Goal: Task Accomplishment & Management: Manage account settings

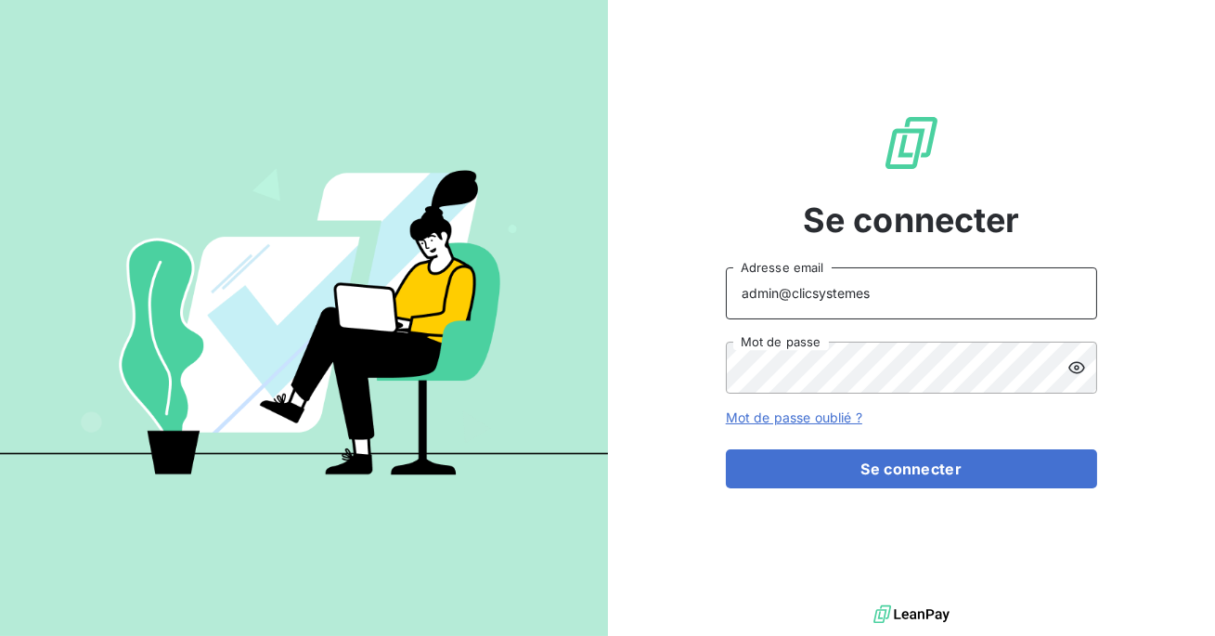
click at [935, 290] on input "admin@clicsystemes" at bounding box center [911, 293] width 371 height 52
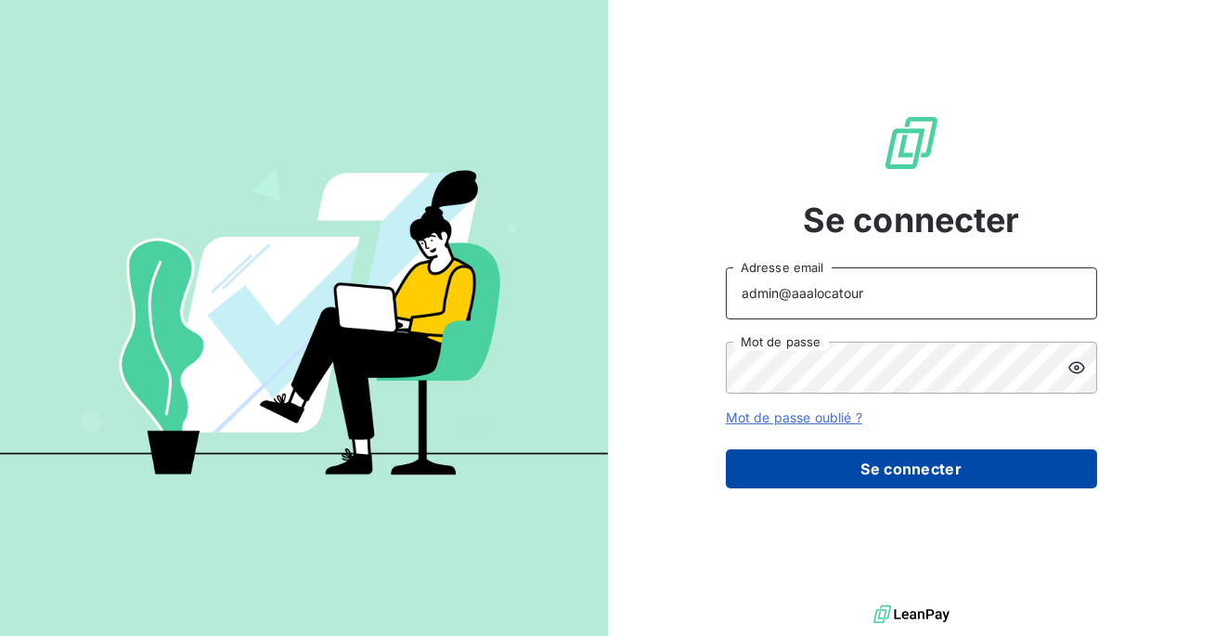
type input "admin@aaalocatour"
click at [897, 471] on button "Se connecter" at bounding box center [911, 468] width 371 height 39
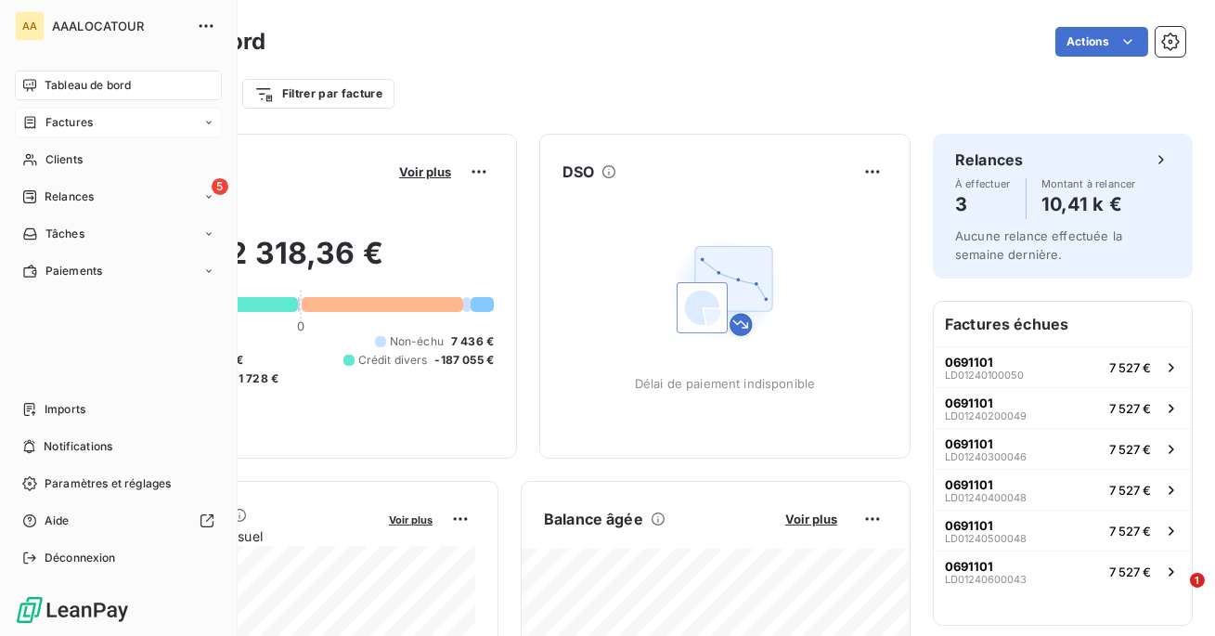
click at [42, 131] on div "Factures" at bounding box center [118, 123] width 207 height 30
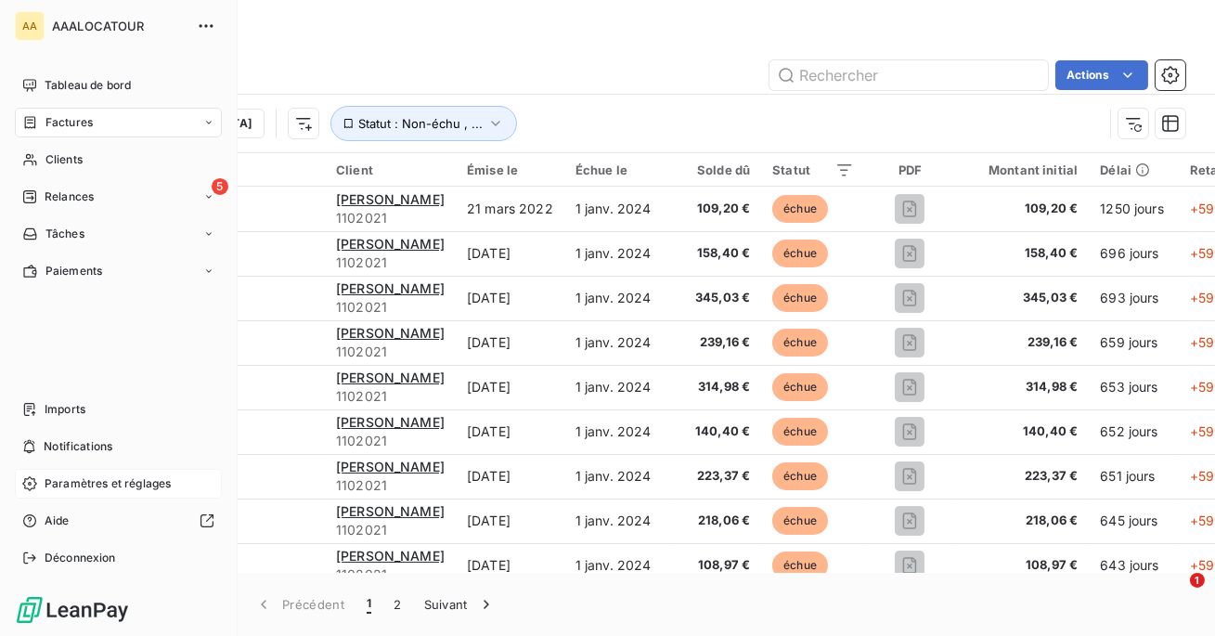
click at [89, 486] on span "Paramètres et réglages" at bounding box center [108, 483] width 126 height 17
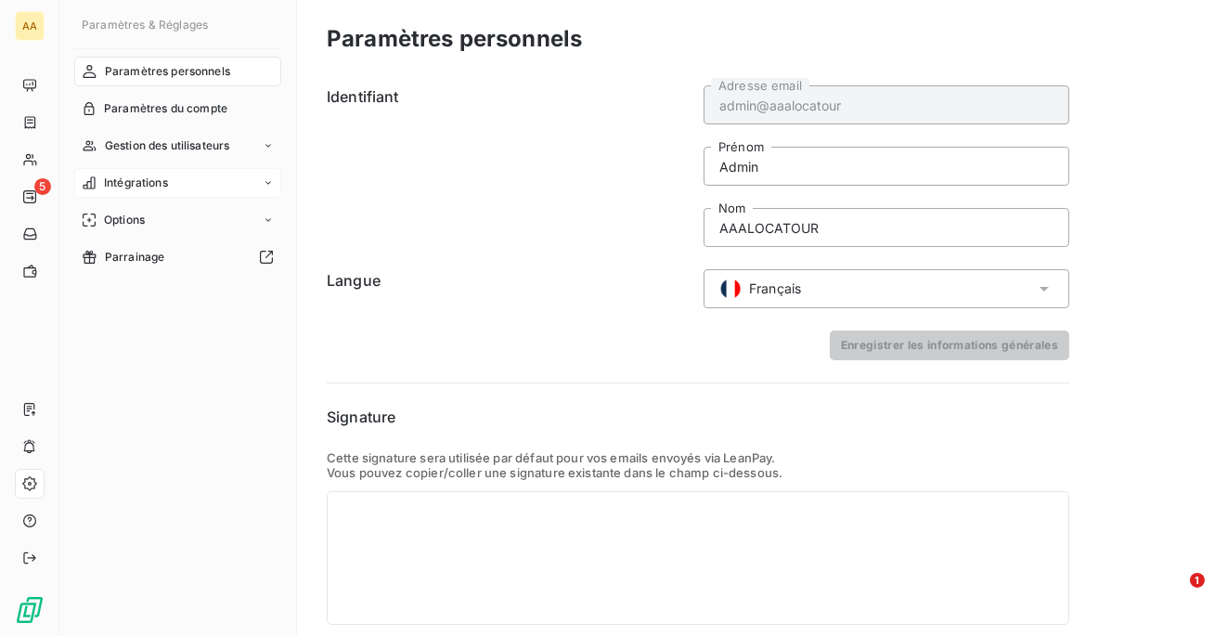
click at [150, 187] on span "Intégrations" at bounding box center [136, 182] width 64 height 17
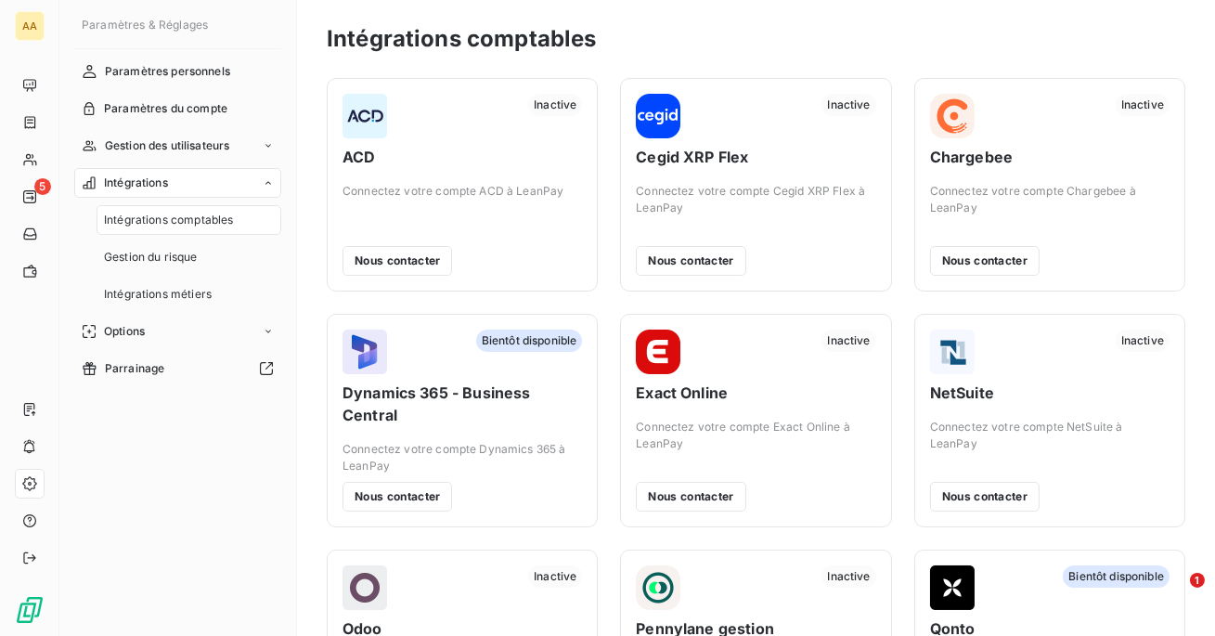
click at [149, 188] on span "Intégrations" at bounding box center [136, 182] width 64 height 17
click at [160, 140] on span "Gestion des utilisateurs" at bounding box center [167, 145] width 125 height 17
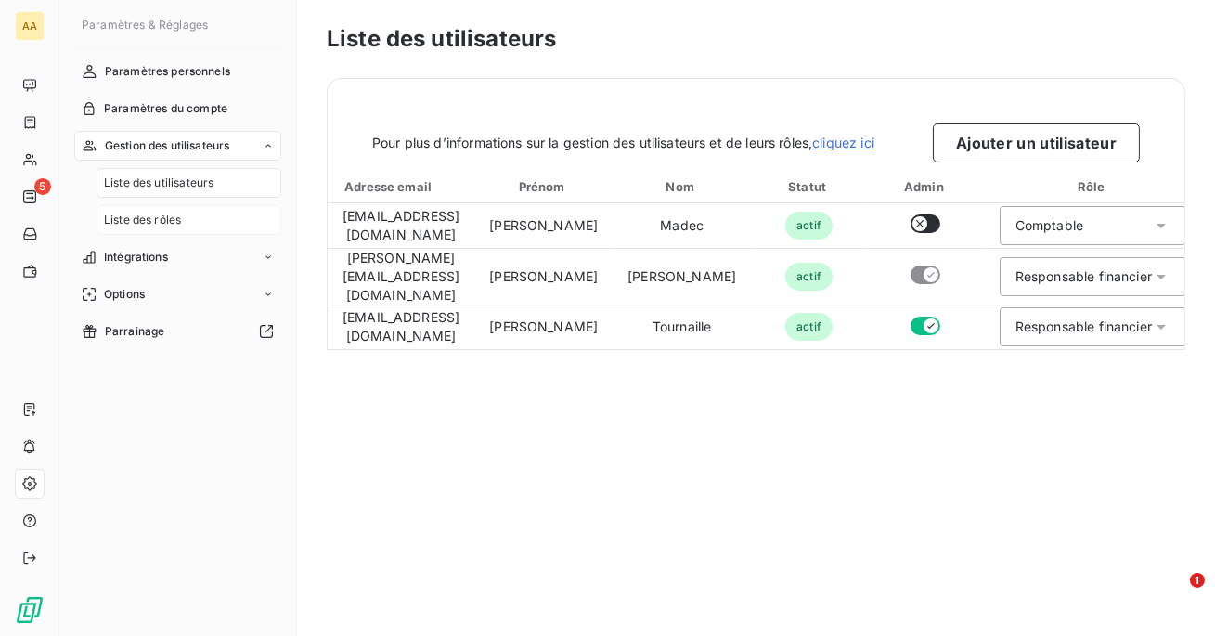
click at [166, 217] on span "Liste des rôles" at bounding box center [142, 220] width 77 height 17
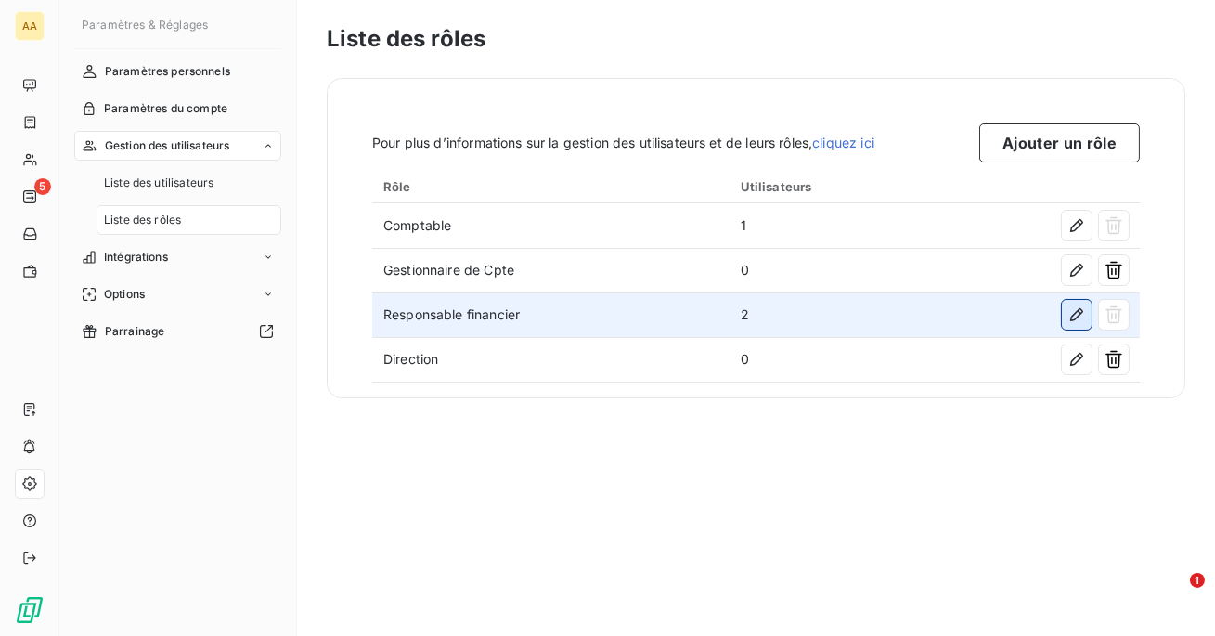
click at [1078, 320] on icon "button" at bounding box center [1076, 314] width 19 height 19
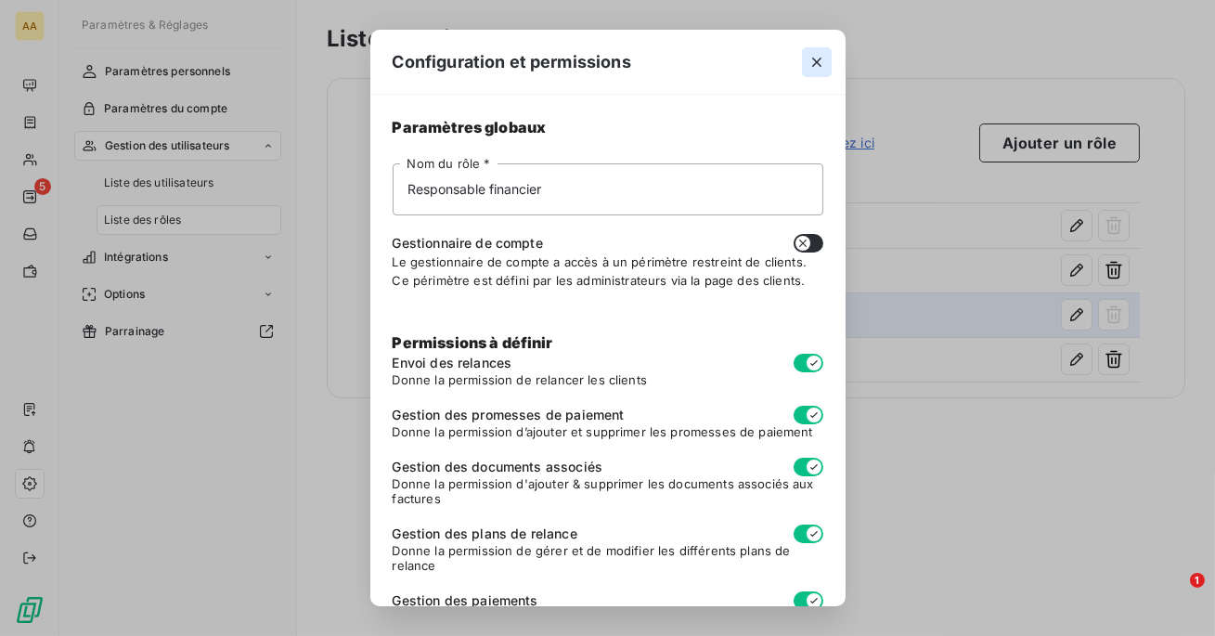
click at [805, 63] on button "button" at bounding box center [817, 62] width 30 height 30
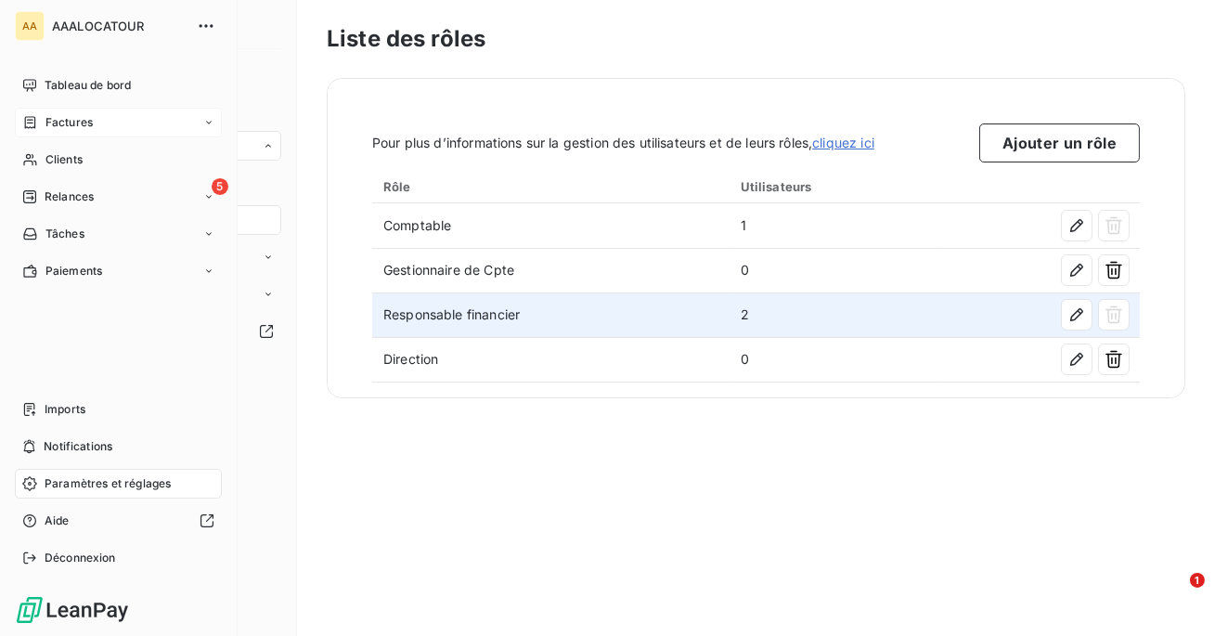
click at [45, 131] on div "Factures" at bounding box center [118, 123] width 207 height 30
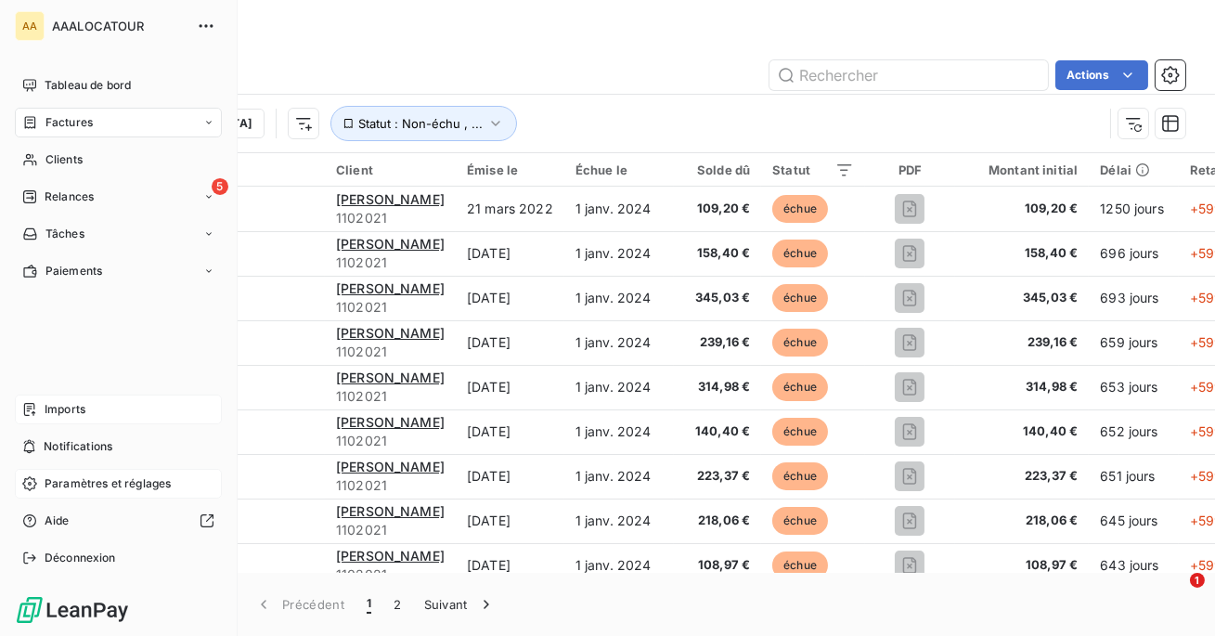
click at [77, 412] on span "Imports" at bounding box center [65, 409] width 41 height 17
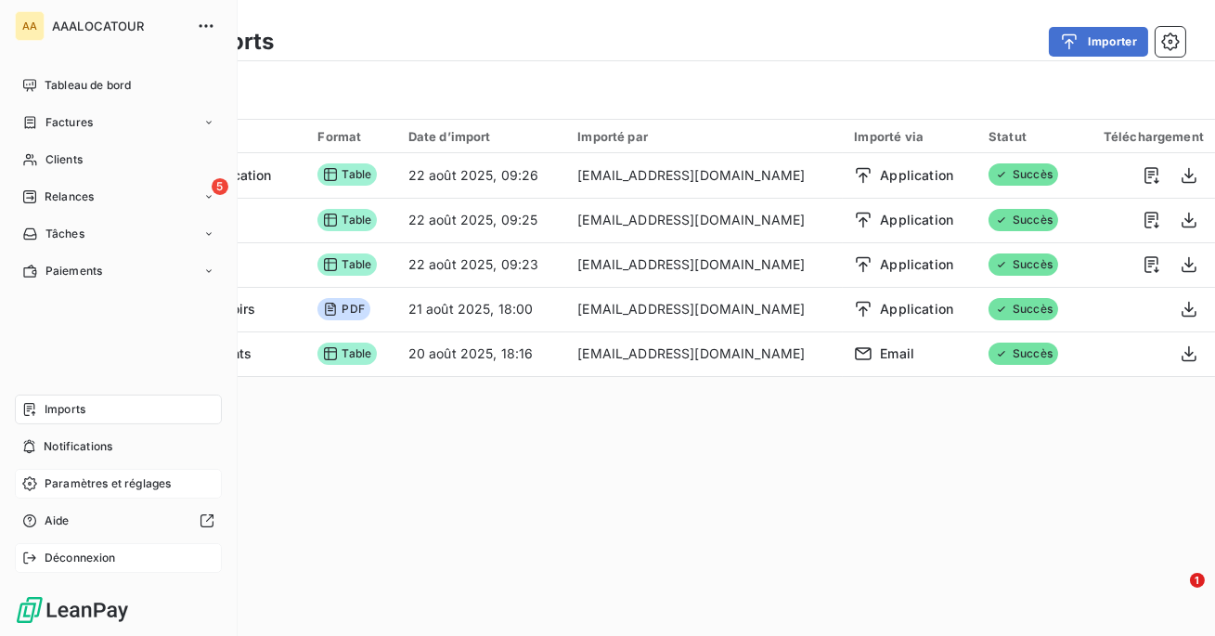
click at [92, 562] on span "Déconnexion" at bounding box center [80, 557] width 71 height 17
